Goal: Find specific page/section: Find specific page/section

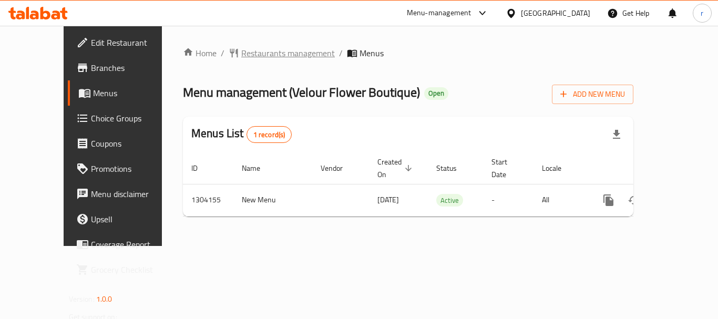
click at [241, 49] on span "Restaurants management" at bounding box center [288, 53] width 94 height 13
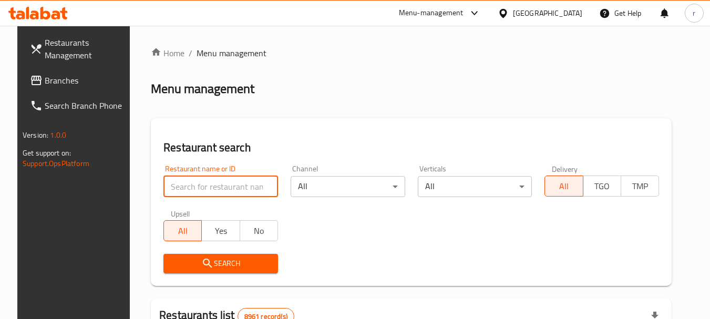
click at [213, 185] on input "search" at bounding box center [220, 186] width 115 height 21
paste input "703085"
type input "703085"
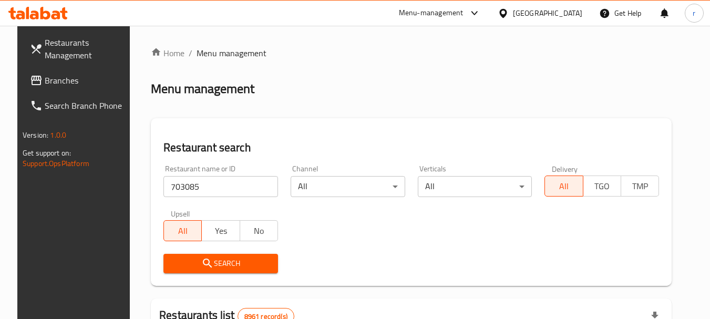
click at [219, 258] on span "Search" at bounding box center [221, 263] width 98 height 13
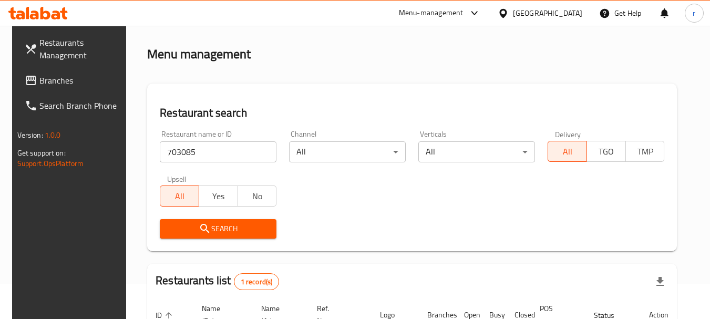
scroll to position [32, 0]
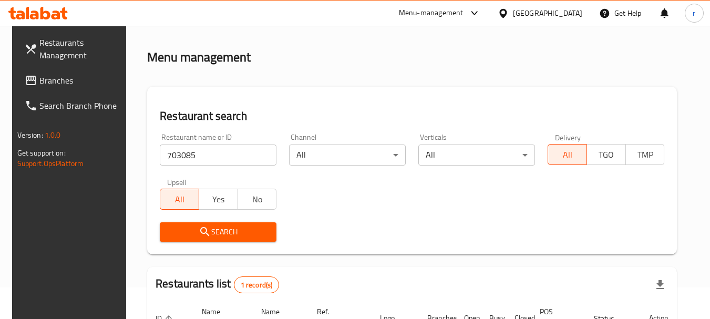
click at [566, 13] on div "[GEOGRAPHIC_DATA]" at bounding box center [547, 13] width 69 height 12
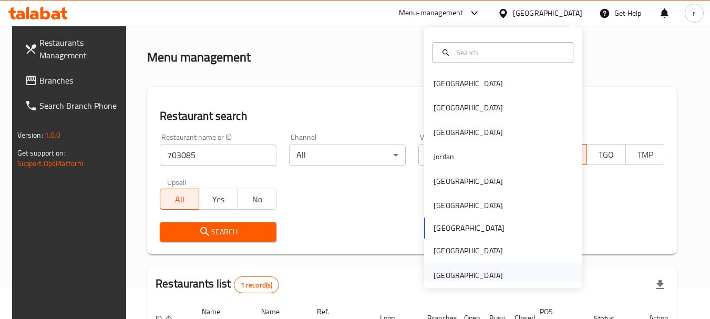
click at [453, 280] on div "[GEOGRAPHIC_DATA]" at bounding box center [468, 276] width 69 height 12
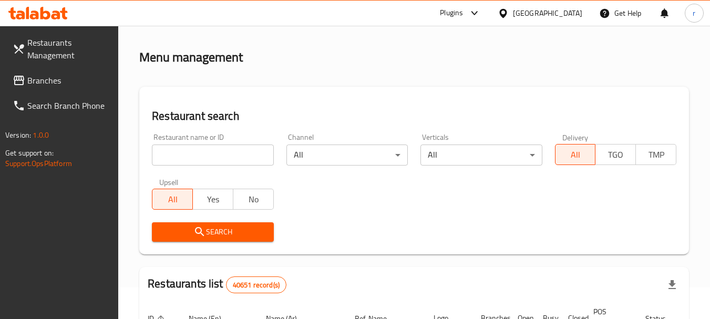
click at [48, 77] on span "Branches" at bounding box center [68, 80] width 83 height 13
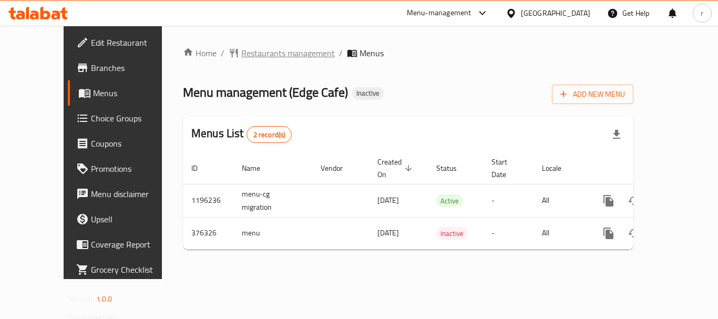
click at [262, 51] on span "Restaurants management" at bounding box center [288, 53] width 94 height 13
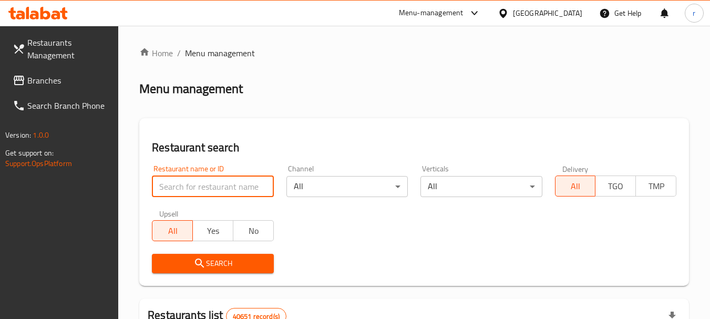
click at [197, 186] on input "search" at bounding box center [212, 186] width 121 height 21
paste input "631207"
type input "631207"
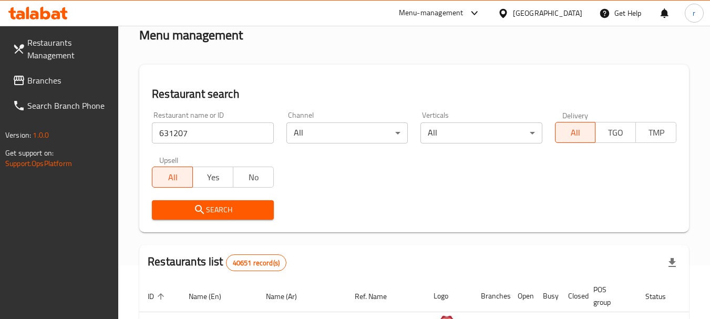
scroll to position [53, 0]
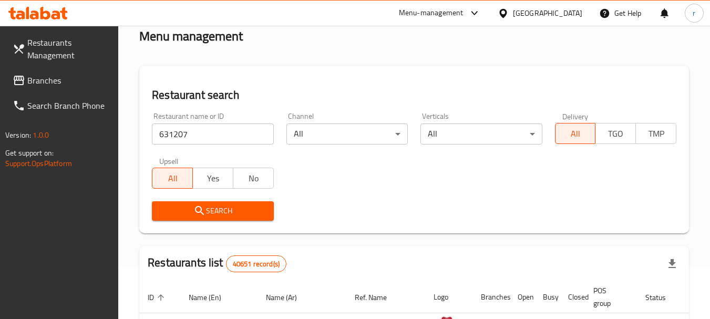
click at [242, 217] on span "Search" at bounding box center [212, 211] width 105 height 13
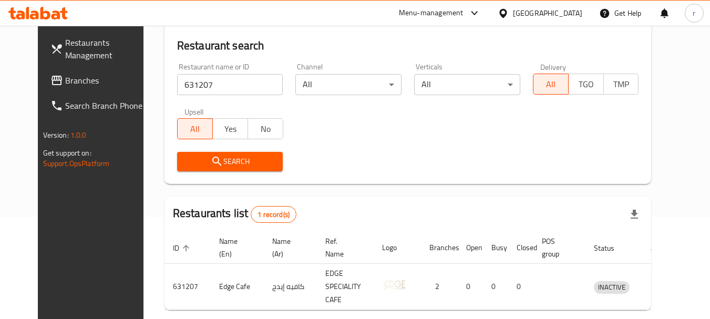
scroll to position [150, 0]
